Goal: Transaction & Acquisition: Purchase product/service

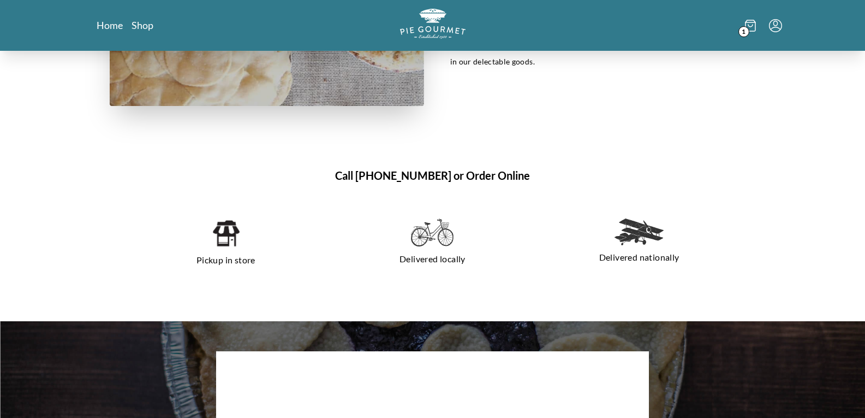
scroll to position [764, 0]
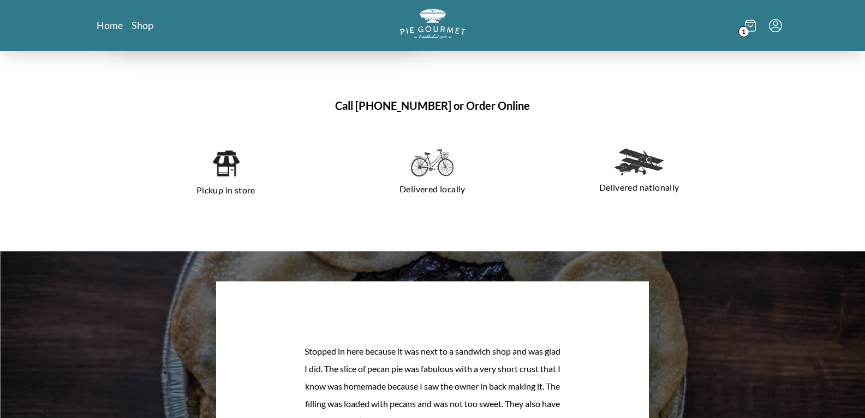
click at [229, 159] on img at bounding box center [226, 162] width 28 height 29
click at [139, 25] on link "Shop" at bounding box center [143, 25] width 22 height 13
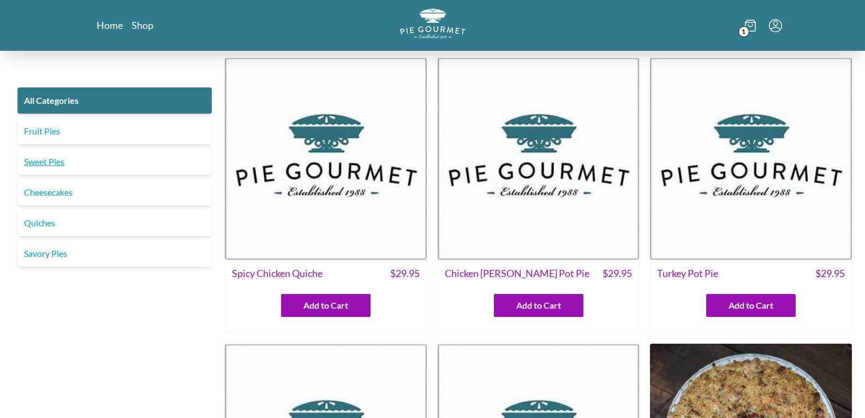
click at [43, 165] on link "Sweet Pies" at bounding box center [114, 161] width 194 height 26
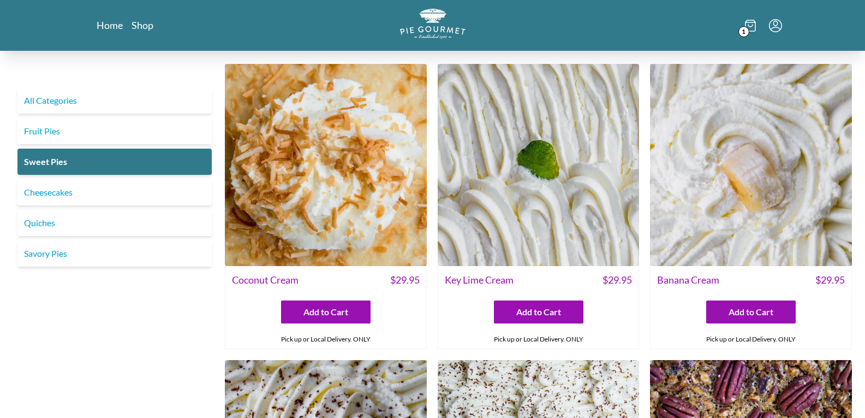
click at [534, 210] on img at bounding box center [539, 165] width 202 height 202
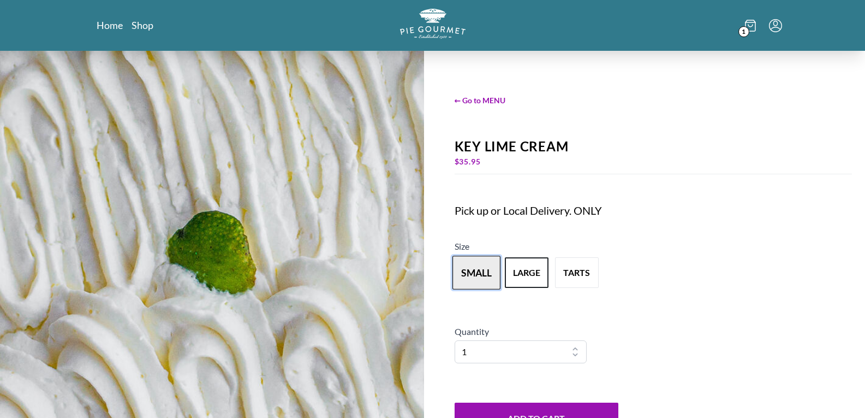
click at [475, 278] on button "small" at bounding box center [476, 272] width 48 height 34
click at [528, 266] on button "large" at bounding box center [527, 272] width 48 height 34
click at [472, 271] on button "small" at bounding box center [476, 272] width 48 height 34
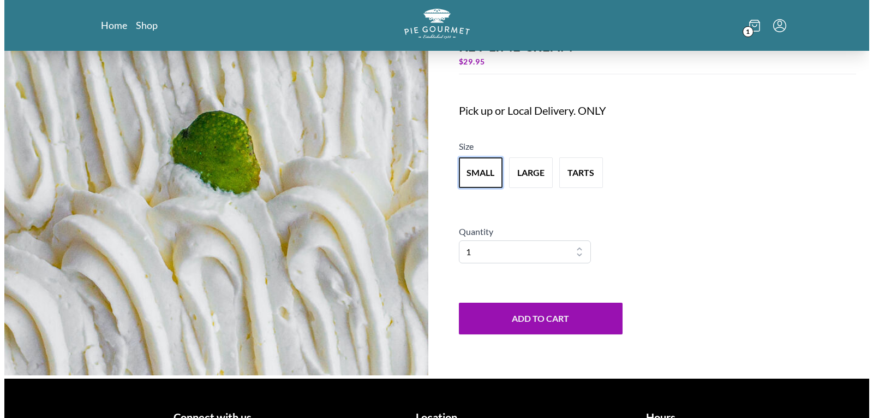
scroll to position [109, 0]
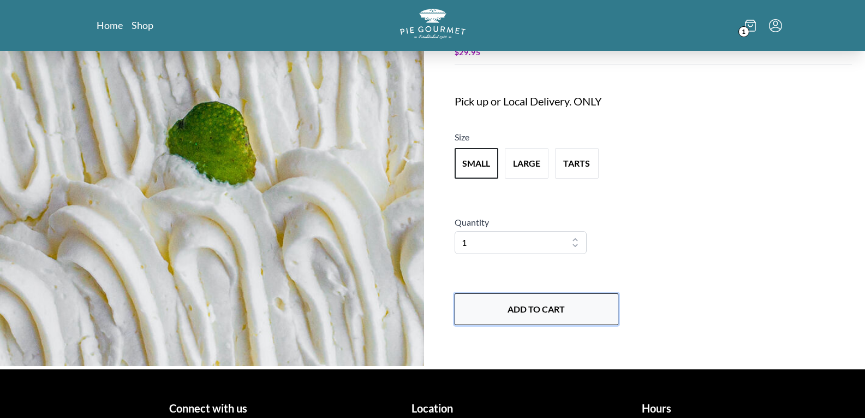
click at [542, 299] on button "Add to Cart" at bounding box center [537, 309] width 164 height 32
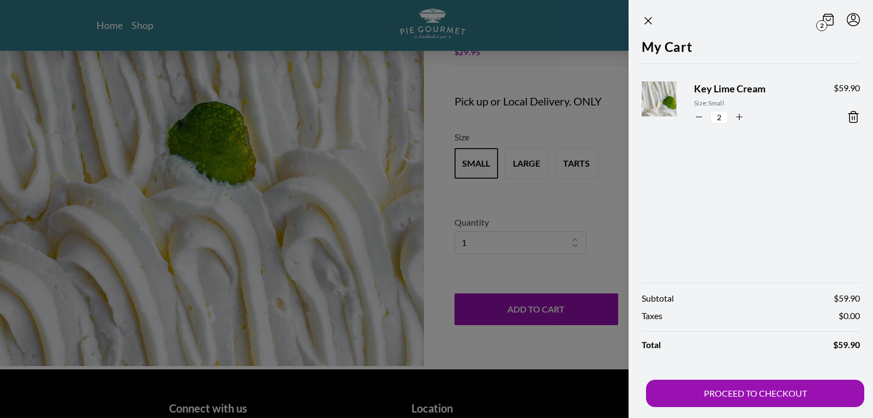
click at [696, 117] on icon "button" at bounding box center [699, 117] width 10 height 10
type input "1"
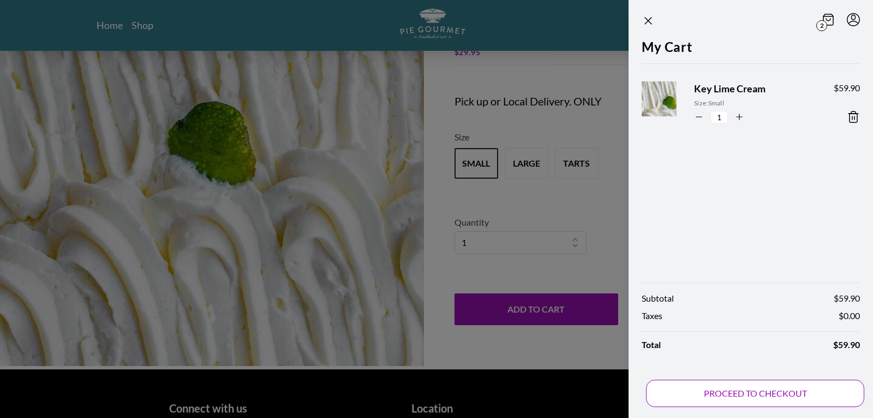
click at [739, 390] on button "PROCEED TO CHECKOUT" at bounding box center [755, 392] width 218 height 27
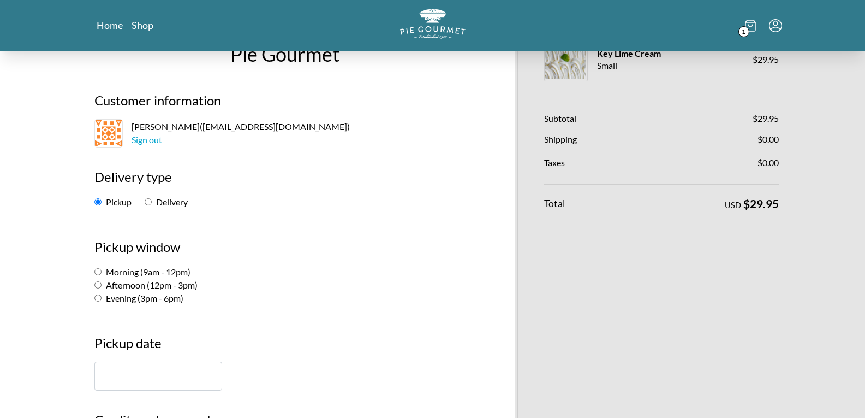
scroll to position [55, 0]
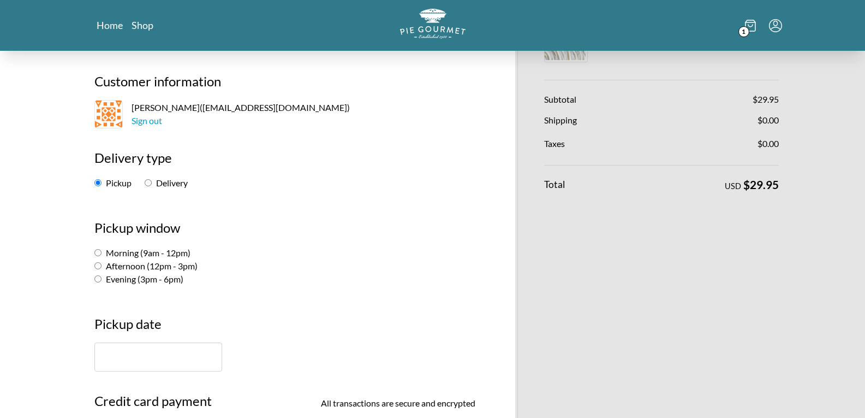
click at [99, 254] on input "Morning (9am - 12pm)" at bounding box center [97, 252] width 7 height 7
radio input "true"
click at [159, 365] on input "text" at bounding box center [158, 356] width 128 height 29
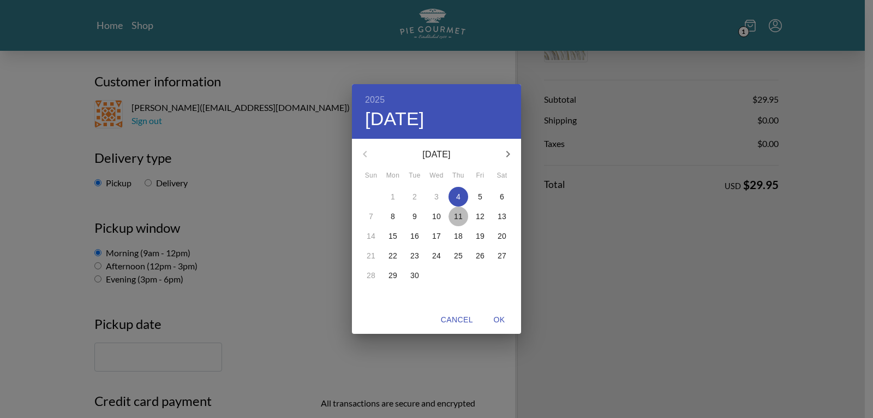
click at [457, 217] on p "11" at bounding box center [458, 216] width 9 height 11
click at [223, 312] on div "2025 Thu, Sep [DATE] Mon Tue Wed Thu Fri Sat 31 1 2 3 4 5 6 7 8 9 10 11 12 13 1…" at bounding box center [436, 209] width 873 height 418
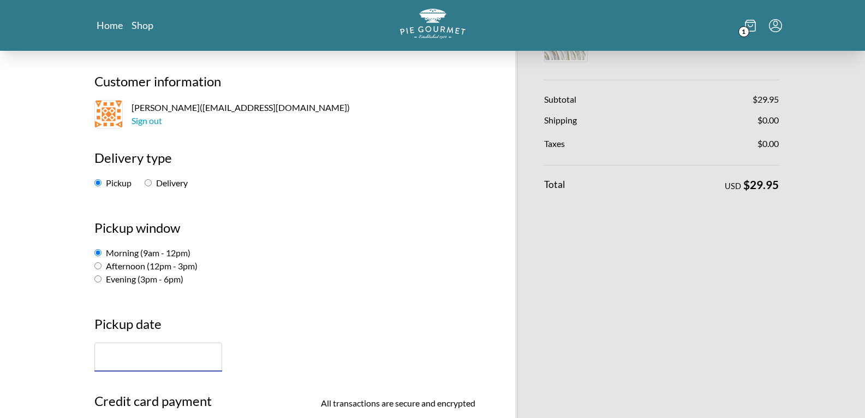
click at [104, 357] on input "text" at bounding box center [158, 356] width 128 height 29
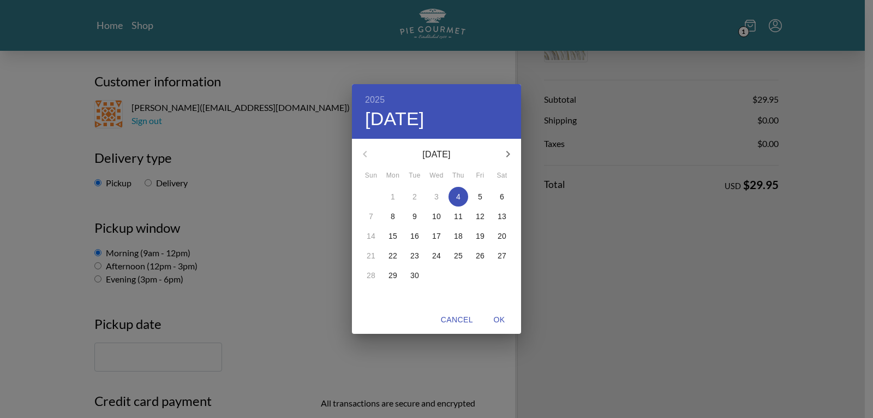
click at [461, 214] on p "11" at bounding box center [458, 216] width 9 height 11
click at [499, 321] on span "OK" at bounding box center [499, 320] width 26 height 14
type input "[DATE]"
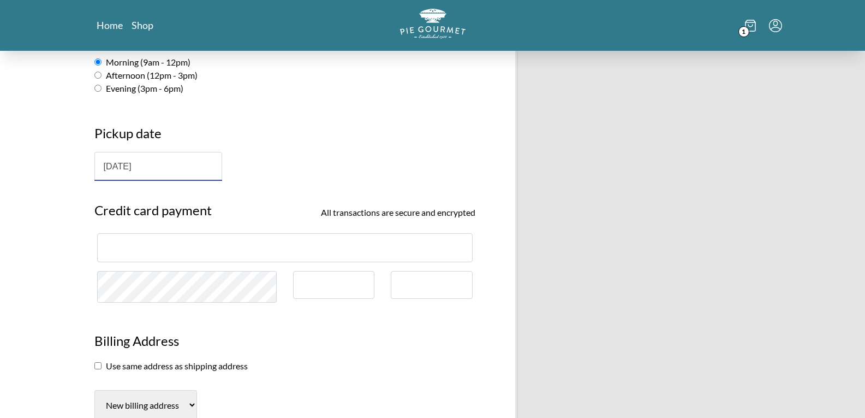
scroll to position [273, 0]
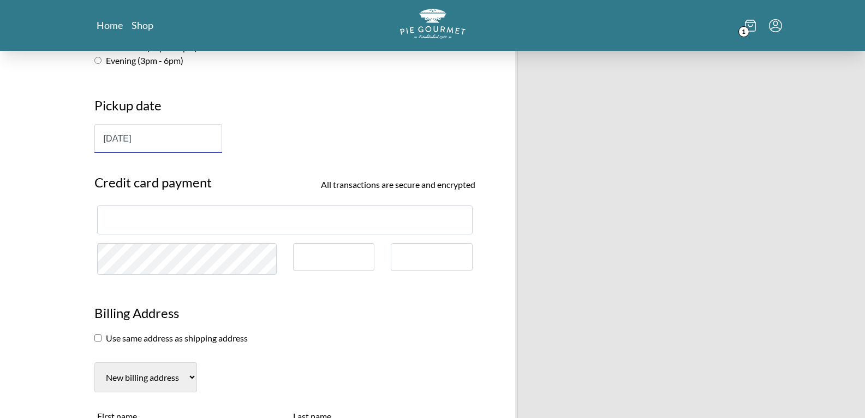
click at [150, 213] on div at bounding box center [284, 219] width 375 height 29
click at [150, 225] on div at bounding box center [284, 219] width 375 height 29
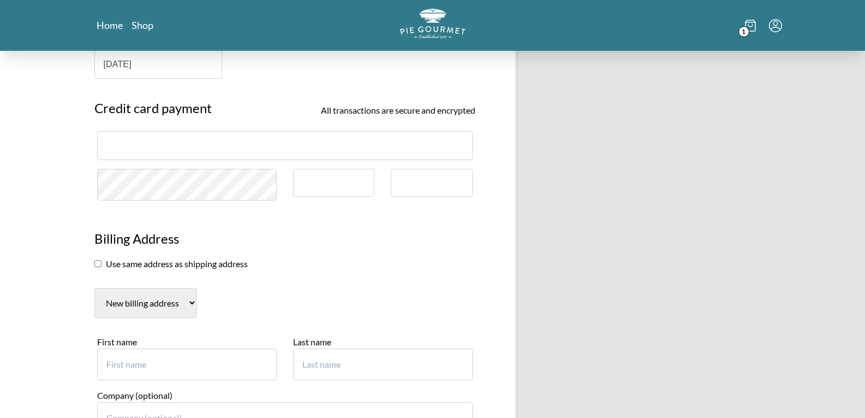
scroll to position [382, 0]
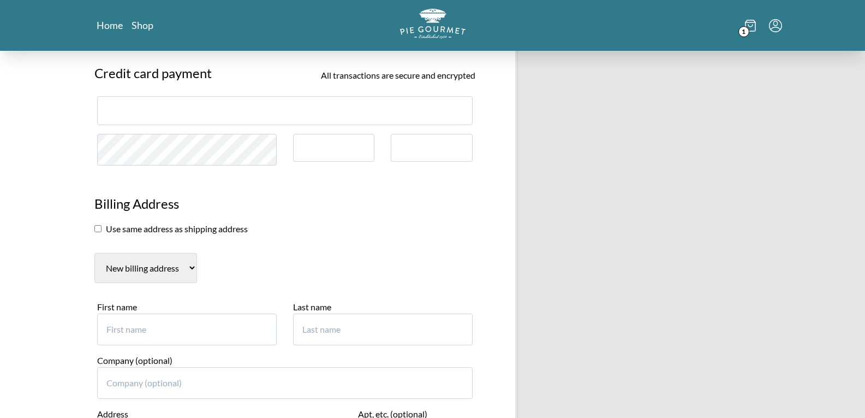
click at [169, 342] on input "First name" at bounding box center [187, 329] width 180 height 32
type input "[PERSON_NAME]"
type input "2"
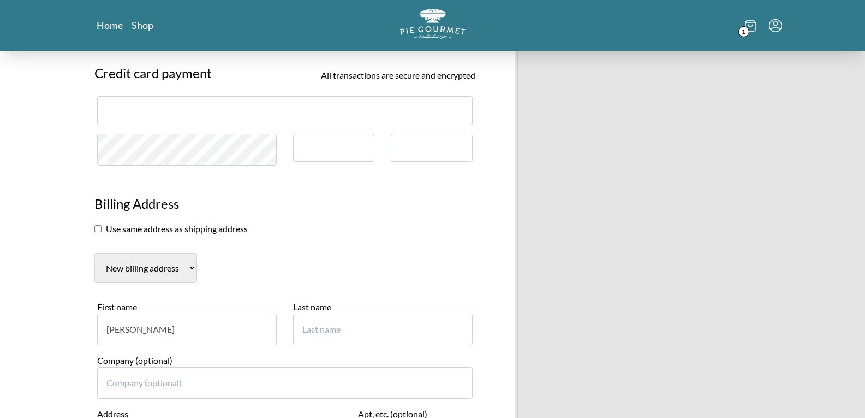
type input "[PERSON_NAME]"
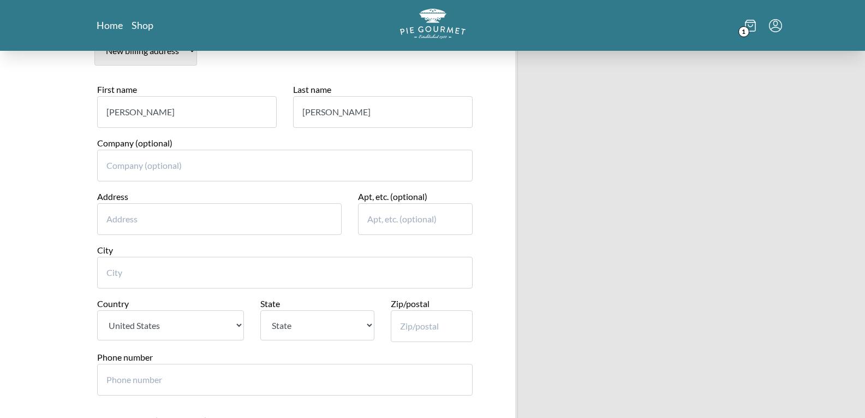
scroll to position [600, 0]
click at [197, 224] on input "Address" at bounding box center [219, 218] width 245 height 32
type input "[STREET_ADDRESS]"
type input "101"
type input "Chantilly"
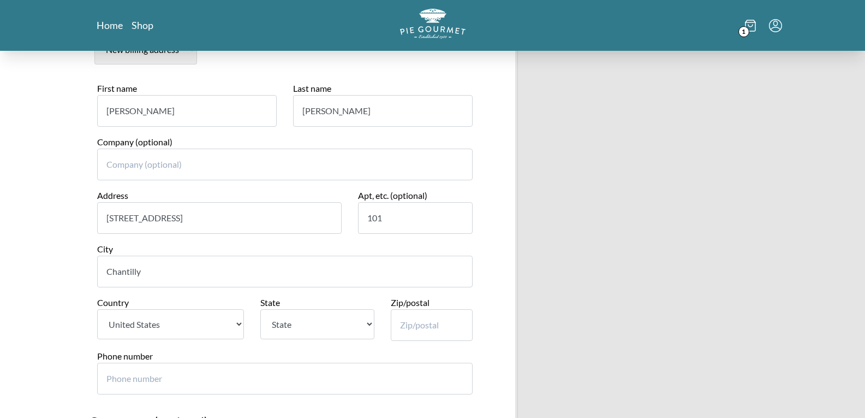
select select "VA"
type input "20152"
type input "7038532782"
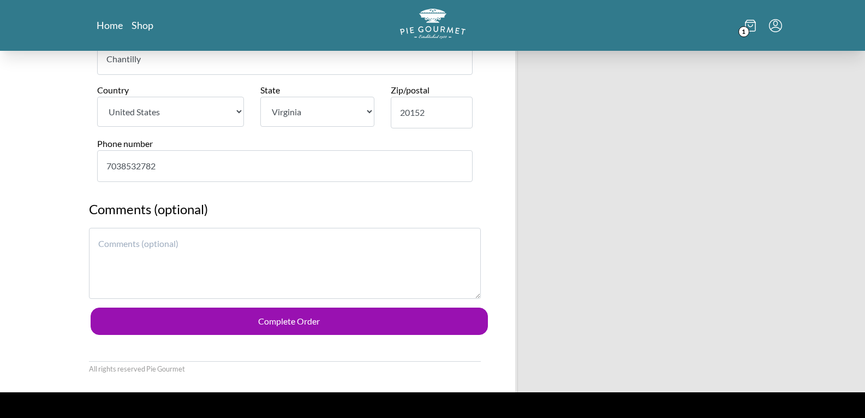
scroll to position [819, 0]
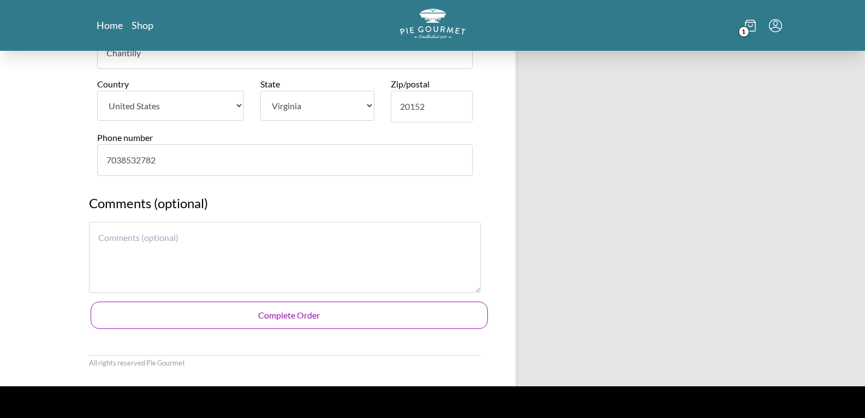
click at [325, 316] on button "Complete Order" at bounding box center [289, 314] width 397 height 27
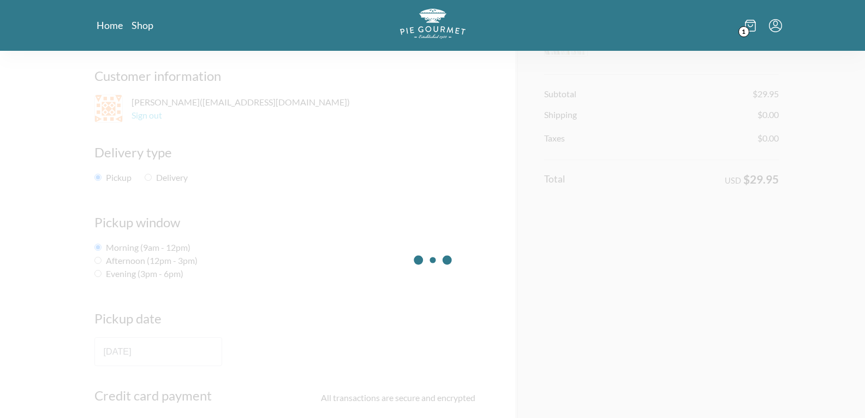
scroll to position [55, 0]
